Goal: Check status: Check status

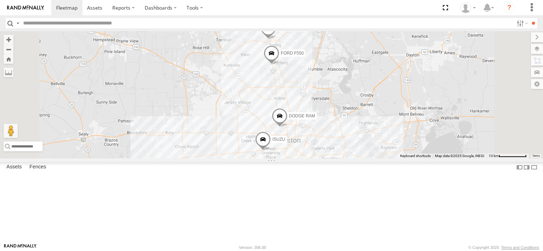
click at [0, 0] on link at bounding box center [0, 0] width 0 height 0
click at [305, 30] on span "TRANSIT VAN" at bounding box center [291, 27] width 28 height 5
click at [316, 34] on div at bounding box center [268, 28] width 97 height 11
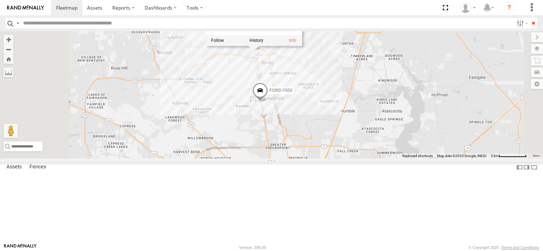
click at [405, 102] on div "FORD F550 ISUZU TRANSIT VAN DODGE RAM TRANSIT VAN Common Bond Lake Plaza Dr Spr…" at bounding box center [271, 95] width 543 height 128
click at [292, 93] on span "FORD F550" at bounding box center [280, 90] width 23 height 5
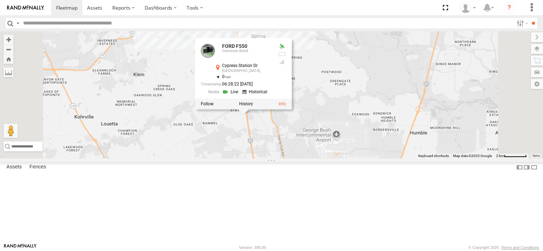
click at [292, 109] on div at bounding box center [243, 103] width 97 height 11
click at [253, 106] on label at bounding box center [246, 103] width 14 height 5
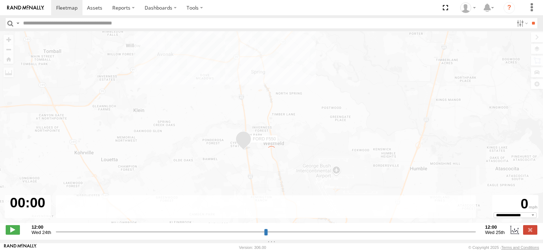
type input "**********"
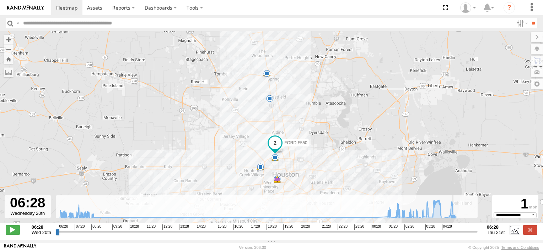
click at [455, 219] on icon at bounding box center [452, 217] width 7 height 7
click at [386, 220] on icon at bounding box center [388, 217] width 6 height 6
click at [443, 221] on icon at bounding box center [442, 219] width 6 height 6
click at [449, 220] on icon at bounding box center [449, 217] width 6 height 6
click at [455, 220] on icon at bounding box center [452, 217] width 7 height 7
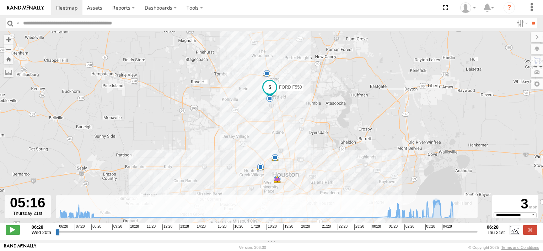
click at [27, 7] on img at bounding box center [25, 7] width 37 height 5
click at [67, 10] on span at bounding box center [66, 7] width 21 height 7
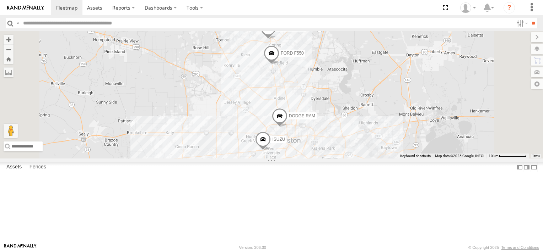
click at [315, 119] on span "DODGE RAM" at bounding box center [302, 116] width 26 height 5
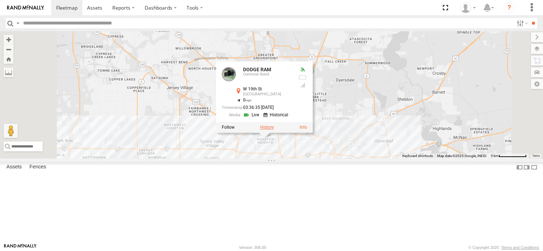
click at [274, 130] on label at bounding box center [267, 127] width 14 height 5
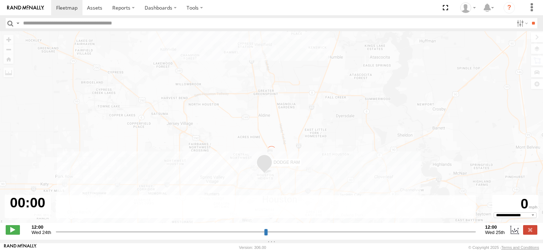
type input "**********"
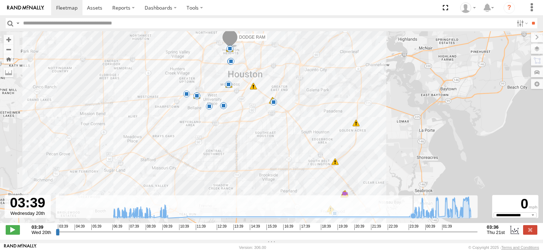
click at [412, 219] on icon at bounding box center [413, 216] width 6 height 6
click at [472, 220] on icon at bounding box center [471, 218] width 6 height 6
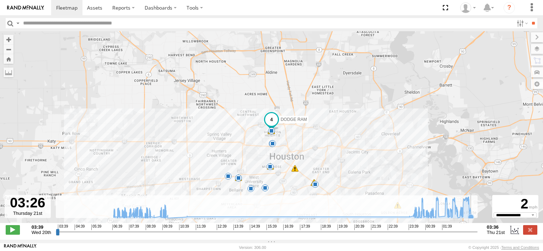
click at [472, 220] on icon at bounding box center [471, 218] width 6 height 6
